Goal: Task Accomplishment & Management: Complete application form

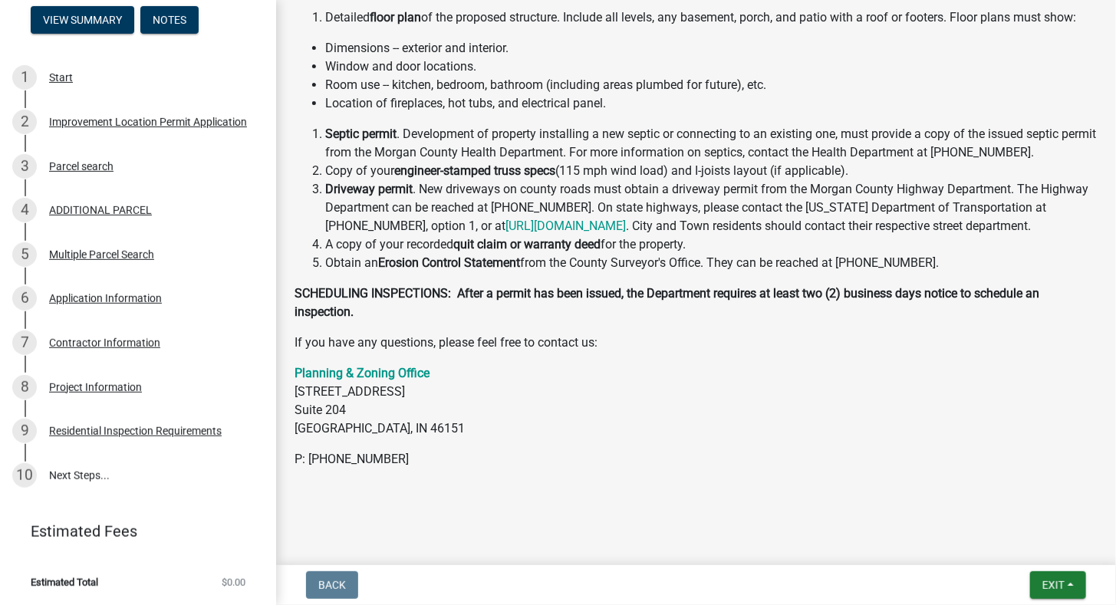
scroll to position [502, 0]
click at [1048, 585] on span "Exit" at bounding box center [1053, 585] width 22 height 12
click at [1028, 551] on button "Save & Exit" at bounding box center [1025, 545] width 123 height 37
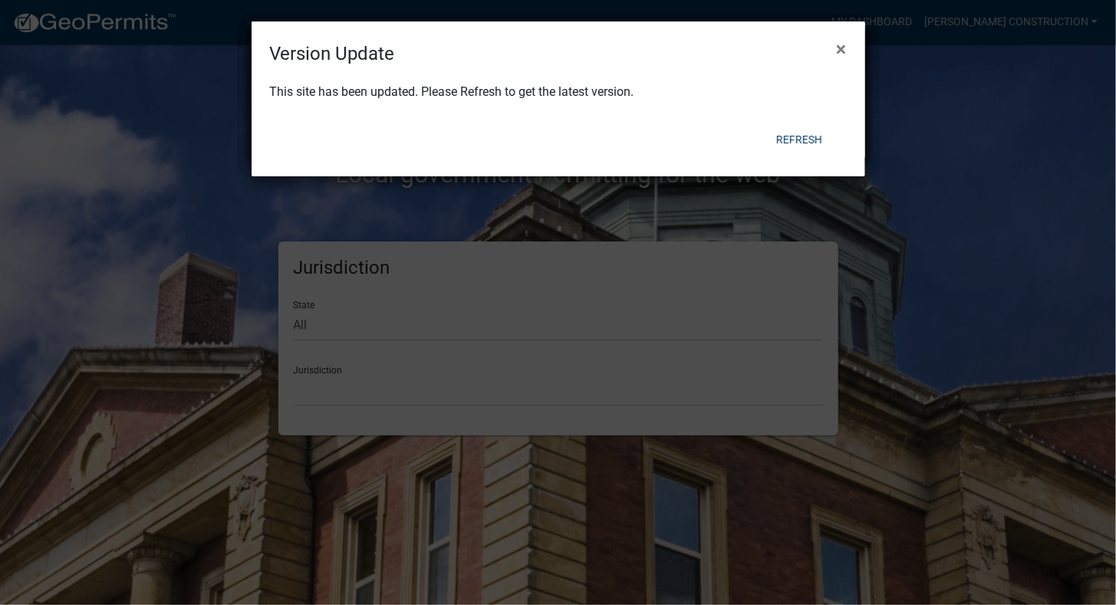
drag, startPoint x: 842, startPoint y: 43, endPoint x: 821, endPoint y: 67, distance: 31.5
click at [842, 44] on span "×" at bounding box center [842, 48] width 10 height 21
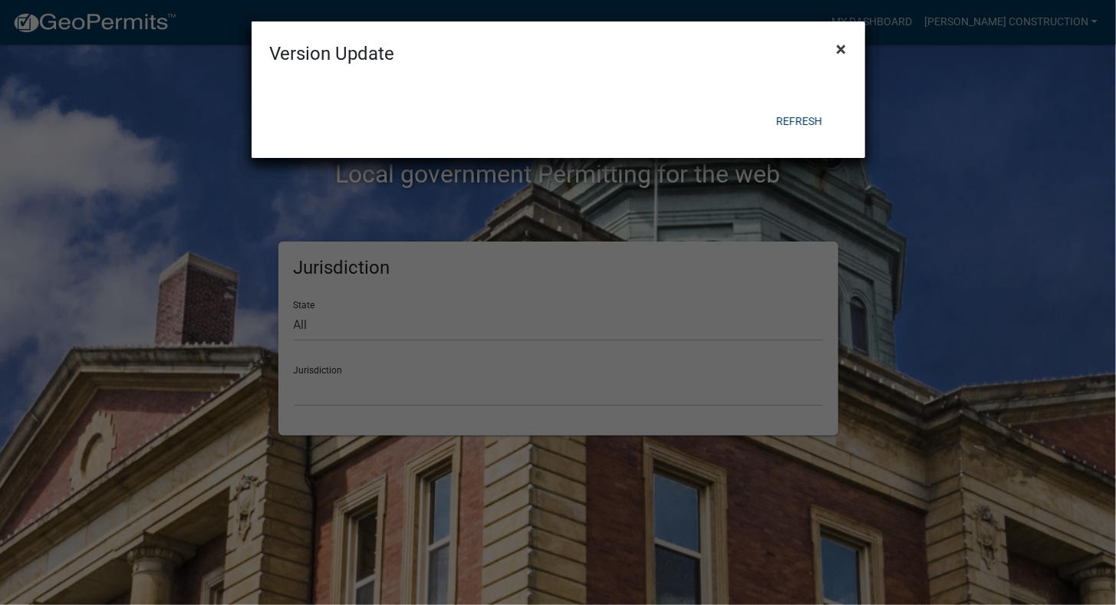
click at [840, 51] on span "×" at bounding box center [842, 48] width 10 height 21
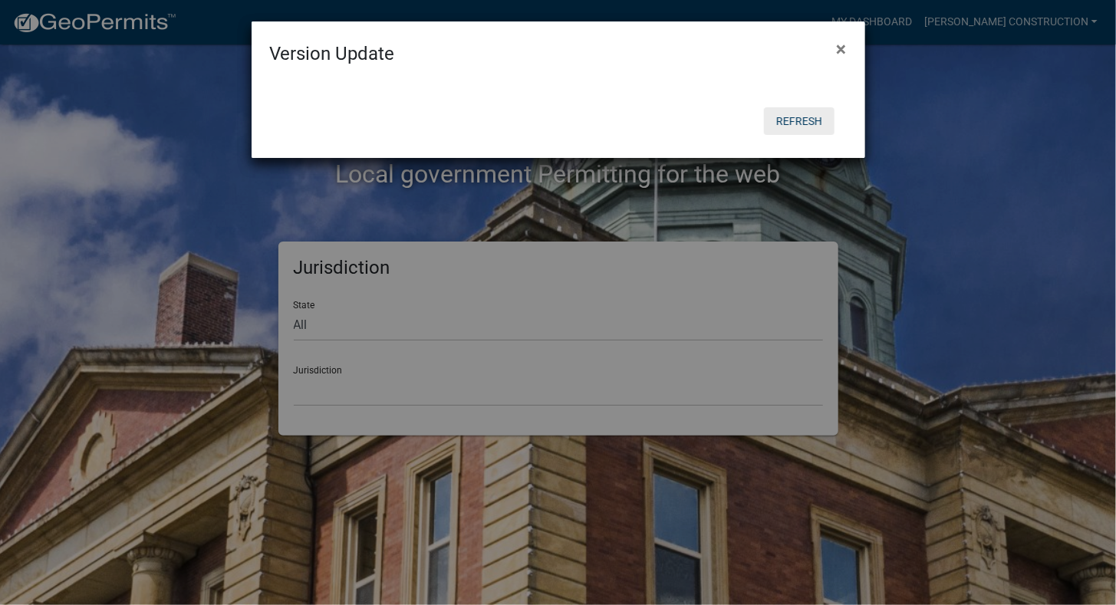
click at [825, 113] on button "Refresh" at bounding box center [799, 121] width 71 height 28
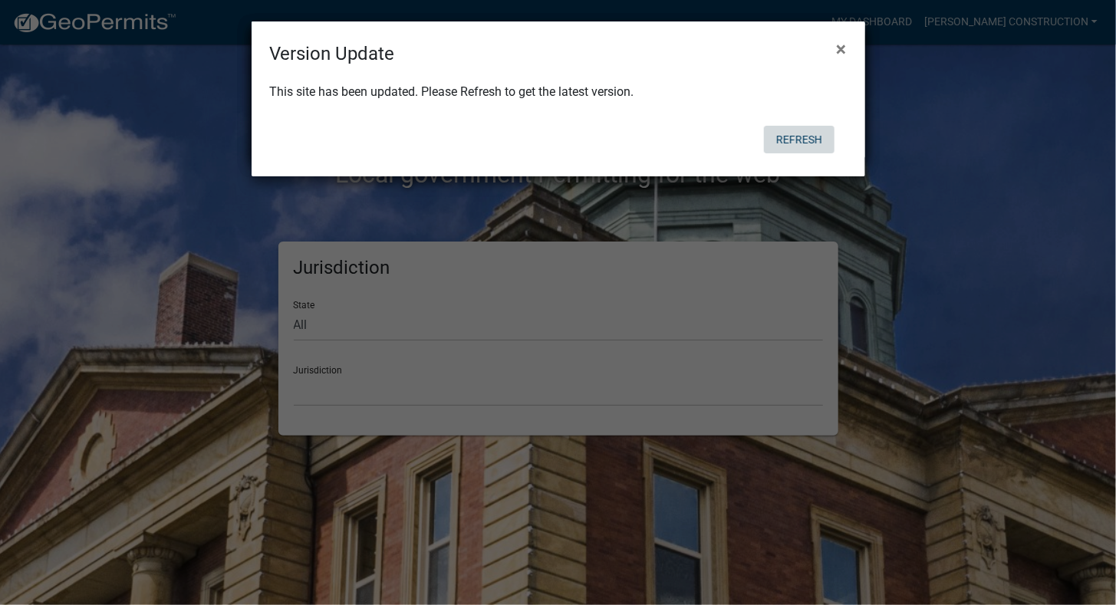
click at [820, 140] on button "Refresh" at bounding box center [799, 140] width 71 height 28
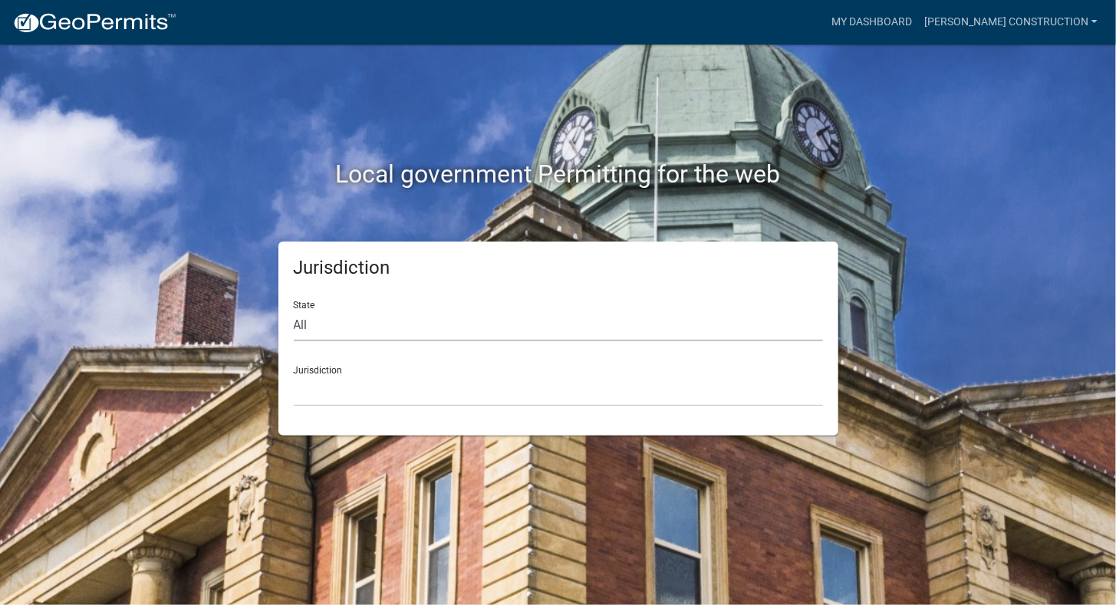
click at [439, 330] on select "All Colorado Georgia Indiana Iowa Kansas Minnesota Ohio South Carolina Wisconsin" at bounding box center [558, 325] width 529 height 31
select select "[US_STATE]"
click at [294, 310] on select "All Colorado Georgia Indiana Iowa Kansas Minnesota Ohio South Carolina Wisconsin" at bounding box center [558, 325] width 529 height 31
click at [363, 400] on select "City of Charlestown, Indiana City of Jeffersonville, Indiana City of Logansport…" at bounding box center [558, 390] width 529 height 31
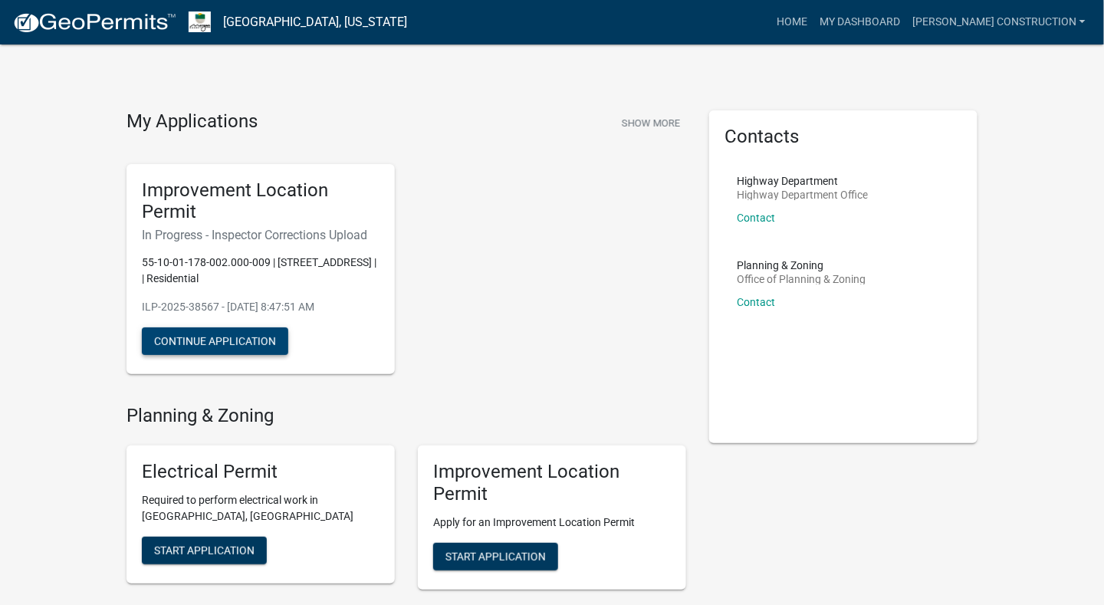
click at [271, 342] on button "Continue Application" at bounding box center [215, 341] width 146 height 28
